Goal: Information Seeking & Learning: Learn about a topic

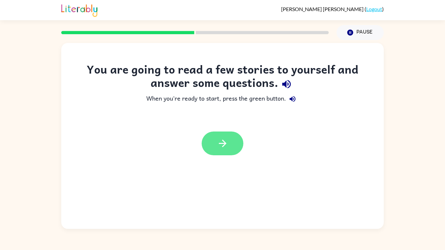
click at [217, 136] on button "button" at bounding box center [223, 144] width 42 height 24
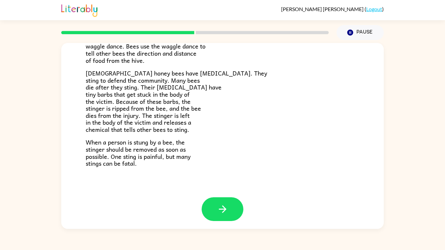
scroll to position [166, 0]
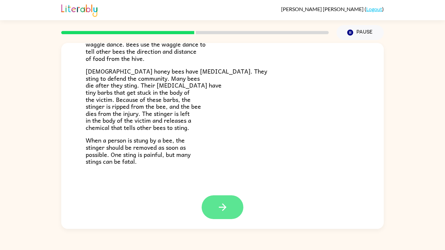
click at [221, 210] on icon "button" at bounding box center [222, 207] width 11 height 11
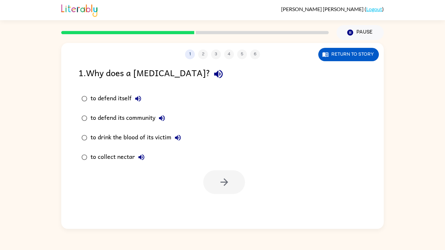
scroll to position [0, 0]
click at [95, 95] on div "to defend itself" at bounding box center [118, 98] width 54 height 13
click at [215, 181] on button "button" at bounding box center [224, 182] width 42 height 24
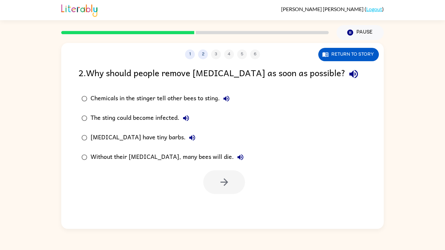
click at [152, 116] on div "The sting could become infected." at bounding box center [142, 118] width 102 height 13
click at [230, 192] on button "button" at bounding box center [224, 182] width 42 height 24
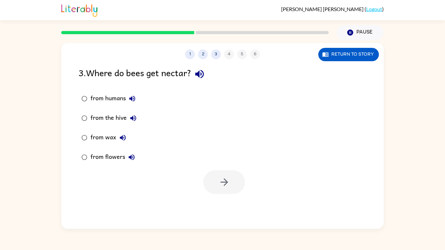
click at [104, 162] on div "from flowers" at bounding box center [115, 157] width 48 height 13
click at [228, 189] on button "button" at bounding box center [224, 182] width 42 height 24
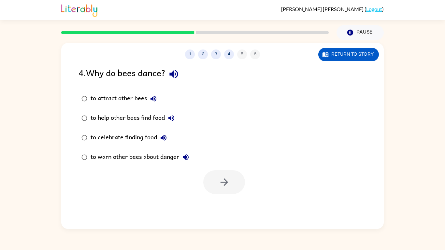
click at [138, 91] on label "to attract other bees" at bounding box center [135, 99] width 121 height 20
click at [227, 189] on button "button" at bounding box center [224, 182] width 42 height 24
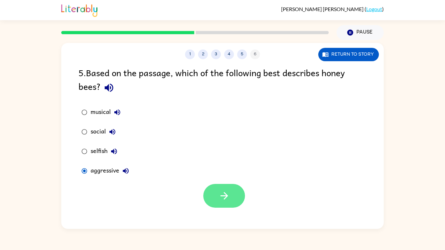
click at [206, 191] on button "button" at bounding box center [224, 196] width 42 height 24
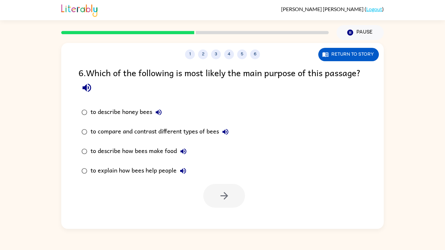
click at [110, 105] on label "to describe honey bees" at bounding box center [155, 113] width 160 height 20
click at [126, 129] on div "to compare and contrast different types of bees" at bounding box center [161, 131] width 141 height 13
click at [221, 199] on icon "button" at bounding box center [224, 195] width 11 height 11
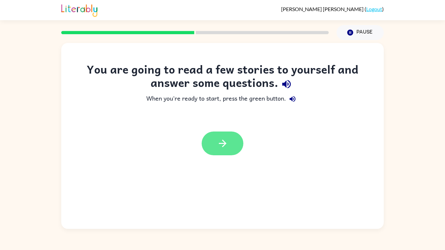
click at [225, 136] on button "button" at bounding box center [223, 144] width 42 height 24
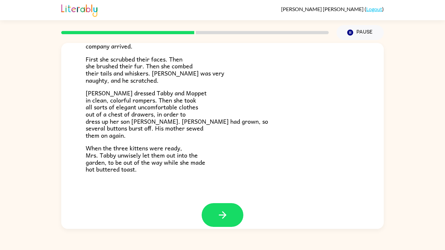
scroll to position [110, 0]
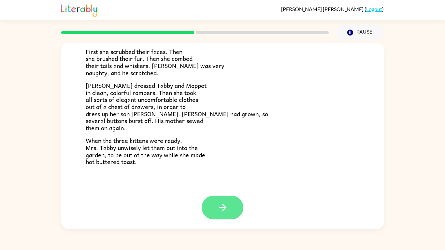
click at [242, 210] on button "button" at bounding box center [223, 208] width 42 height 24
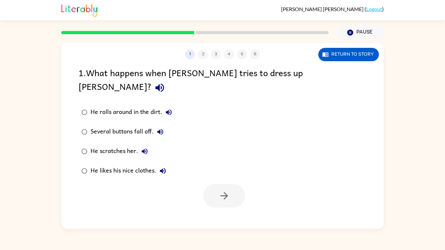
click at [229, 211] on div "1 2 3 4 5 6 Return to story 1 . What happens when [PERSON_NAME] tries to dress …" at bounding box center [222, 136] width 322 height 186
click at [104, 125] on div "Several buttons fall off." at bounding box center [129, 131] width 76 height 13
click at [215, 184] on button "button" at bounding box center [224, 196] width 42 height 24
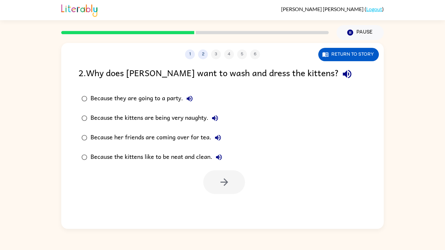
click at [182, 133] on div "Because her friends are coming over for tea." at bounding box center [158, 137] width 134 height 13
click at [222, 184] on icon "button" at bounding box center [224, 182] width 11 height 11
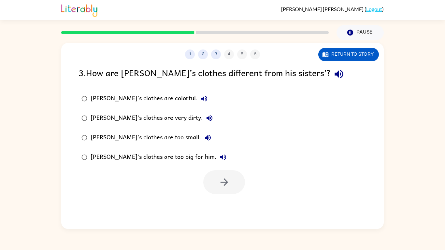
click at [133, 141] on div "[PERSON_NAME]'s clothes are too small." at bounding box center [153, 137] width 124 height 13
click at [230, 186] on button "button" at bounding box center [224, 182] width 42 height 24
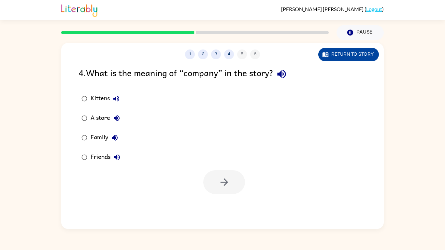
click at [347, 52] on button "Return to story" at bounding box center [348, 54] width 61 height 13
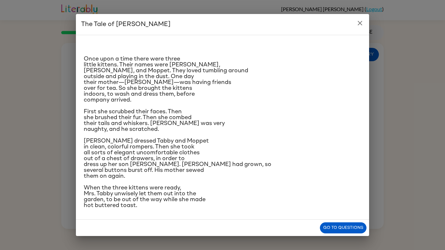
click at [351, 243] on div "The Tale of [PERSON_NAME] Once upon a time there were three little kittens. The…" at bounding box center [222, 125] width 445 height 250
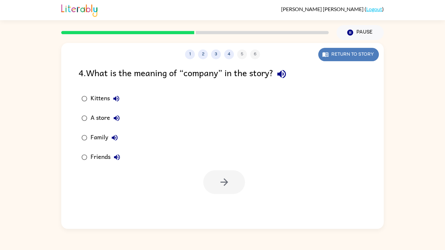
click at [342, 55] on button "Return to story" at bounding box center [348, 54] width 61 height 13
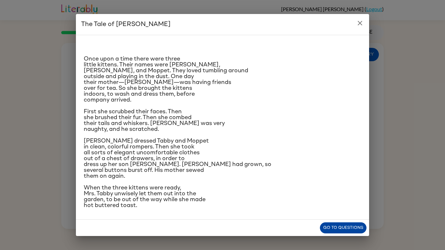
click at [335, 226] on button "Go to questions" at bounding box center [343, 227] width 47 height 11
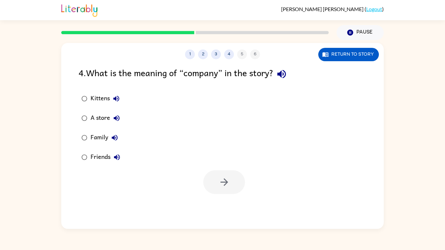
click at [105, 164] on label "Friends" at bounding box center [101, 158] width 52 height 20
click at [229, 181] on icon "button" at bounding box center [224, 182] width 11 height 11
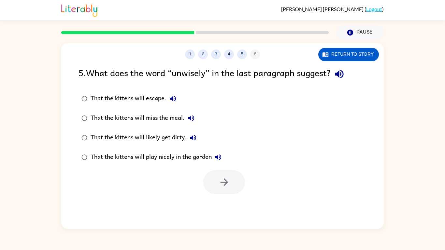
click at [337, 66] on div "5 . What does the word “unwisely” in the last paragraph suggest?" at bounding box center [223, 74] width 288 height 17
click at [343, 58] on button "Return to story" at bounding box center [348, 54] width 61 height 13
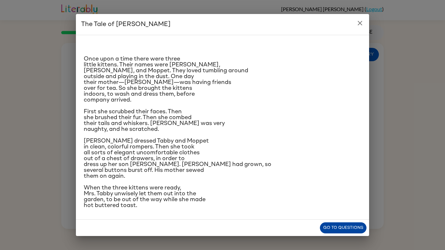
click at [345, 225] on button "Go to questions" at bounding box center [343, 227] width 47 height 11
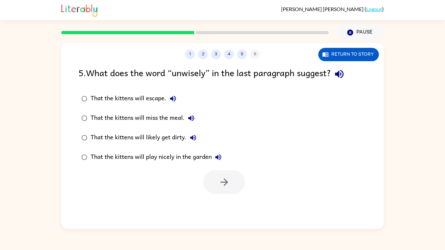
click at [176, 155] on div "That the kittens will play nicely in the garden" at bounding box center [158, 157] width 134 height 13
click at [211, 178] on button "button" at bounding box center [224, 182] width 42 height 24
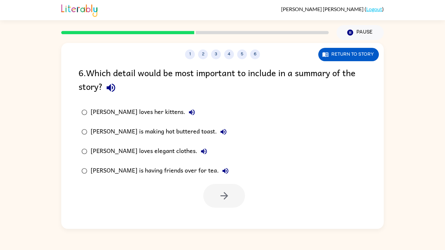
click at [181, 169] on div "[PERSON_NAME] is having friends over for tea." at bounding box center [161, 171] width 141 height 13
click at [221, 198] on icon "button" at bounding box center [224, 195] width 11 height 11
